Goal: Information Seeking & Learning: Learn about a topic

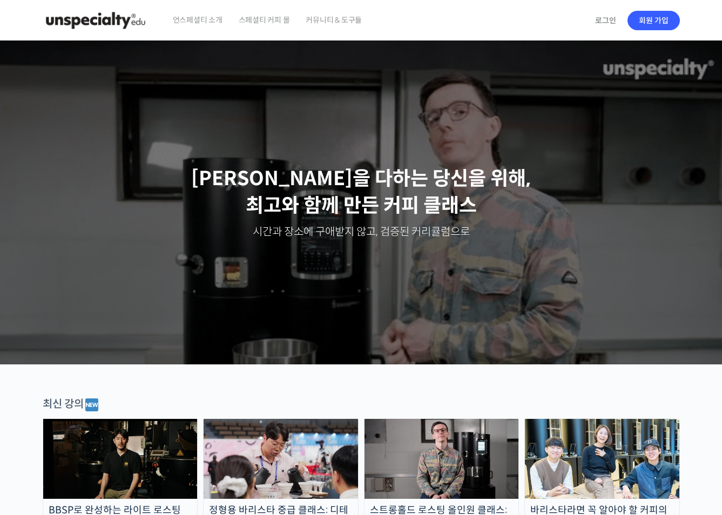
click at [261, 453] on img at bounding box center [281, 459] width 155 height 80
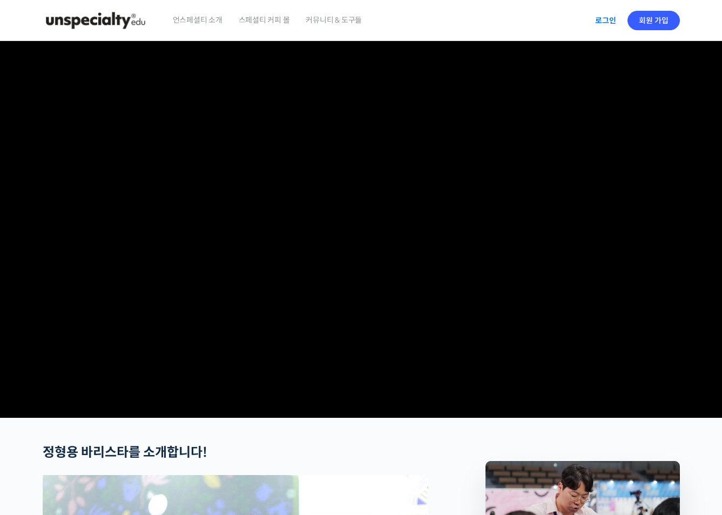
click at [619, 13] on link "로그인" at bounding box center [606, 20] width 34 height 25
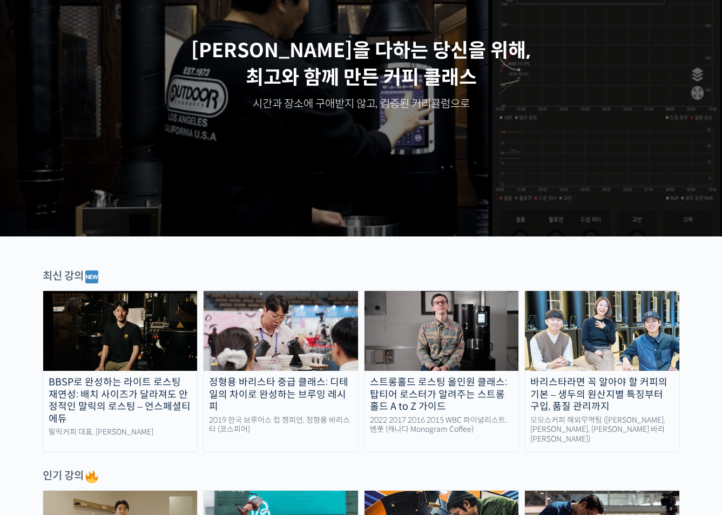
scroll to position [162, 0]
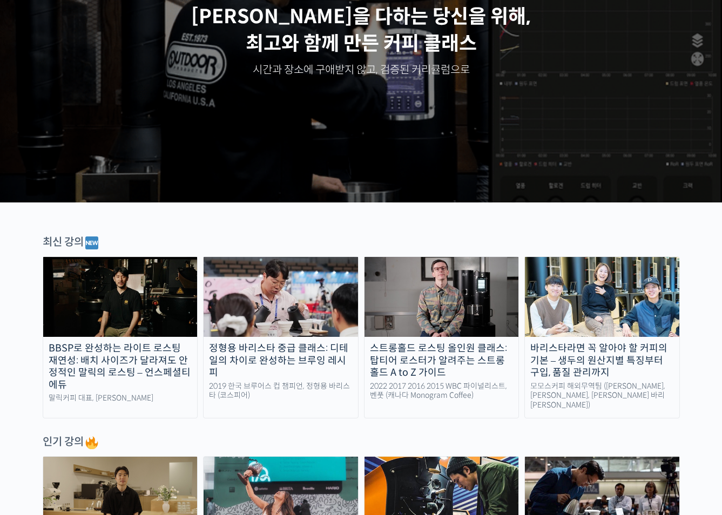
click at [294, 314] on img at bounding box center [281, 297] width 155 height 80
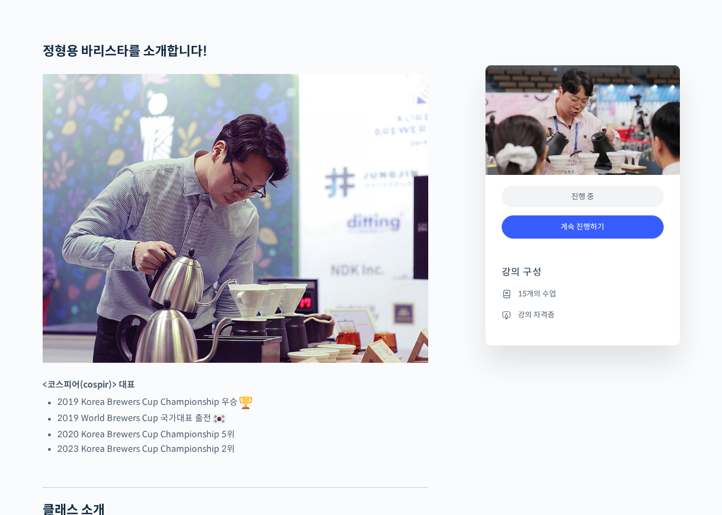
scroll to position [486, 0]
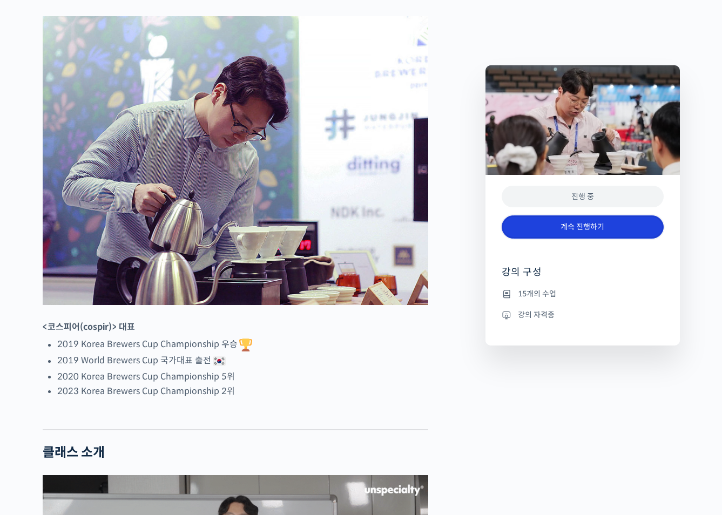
click at [570, 229] on link "계속 진행하기" at bounding box center [583, 227] width 162 height 23
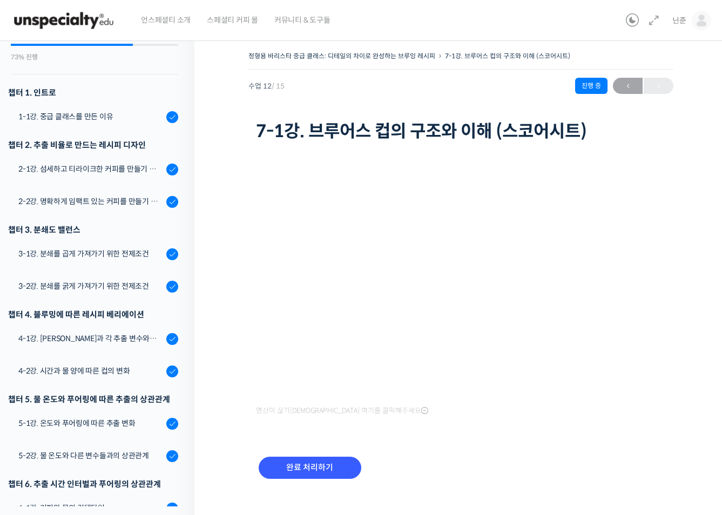
scroll to position [50, 0]
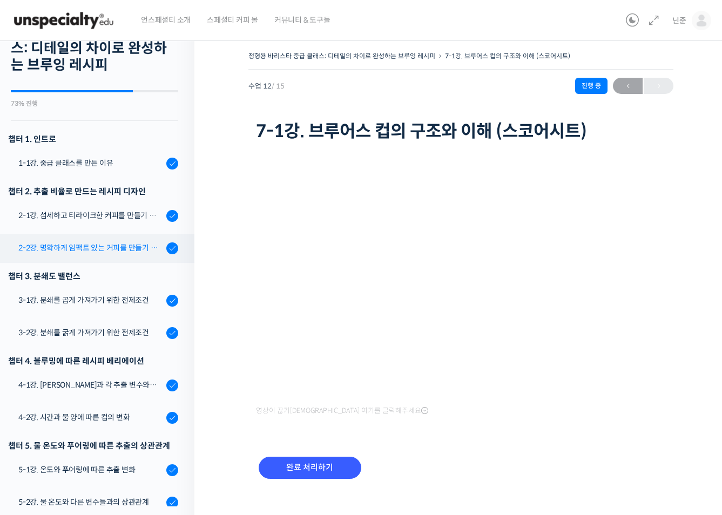
click at [113, 245] on div "2-2강. 명확하게 임팩트 있는 커피를 만들기 위한 레시피" at bounding box center [90, 248] width 145 height 12
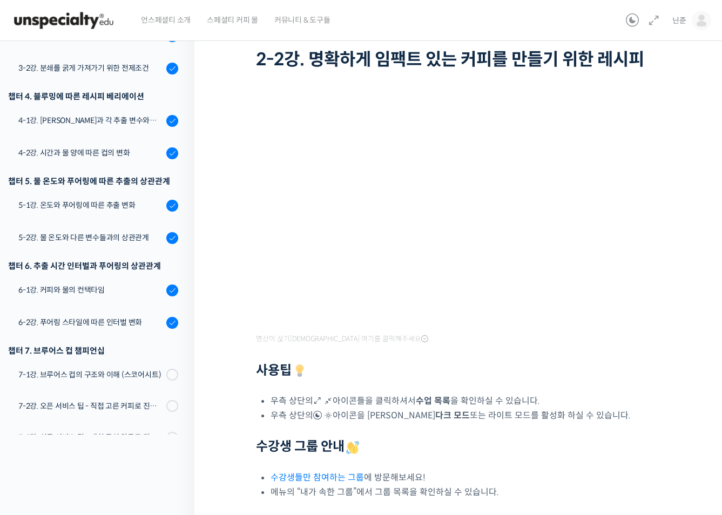
scroll to position [21, 0]
